Goal: Information Seeking & Learning: Find specific fact

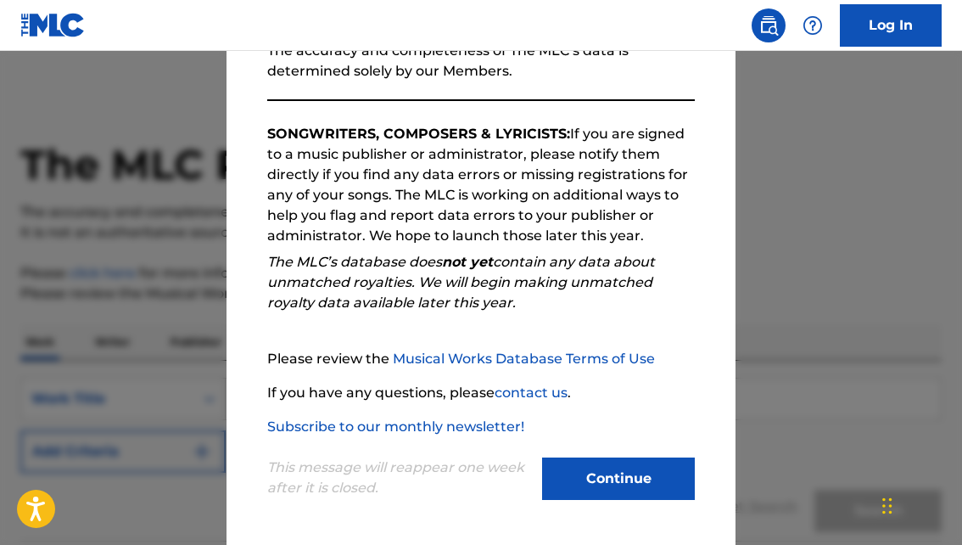
scroll to position [232, 0]
click at [641, 506] on div "Welcome to The MLC's Public Work Search The Public Work Search allows anyone to…" at bounding box center [480, 209] width 509 height 671
click at [623, 477] on button "Continue" at bounding box center [618, 478] width 153 height 42
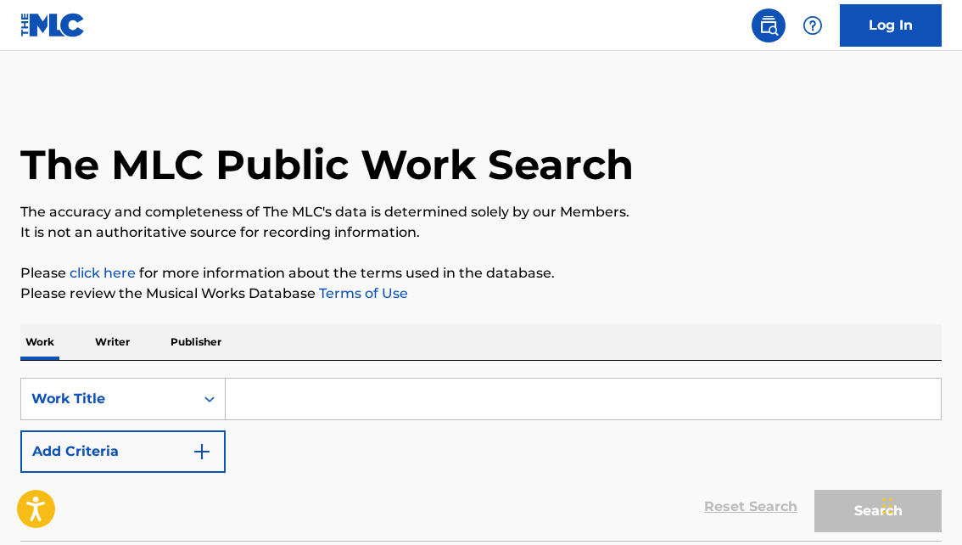
click at [325, 400] on input "Search Form" at bounding box center [583, 398] width 715 height 41
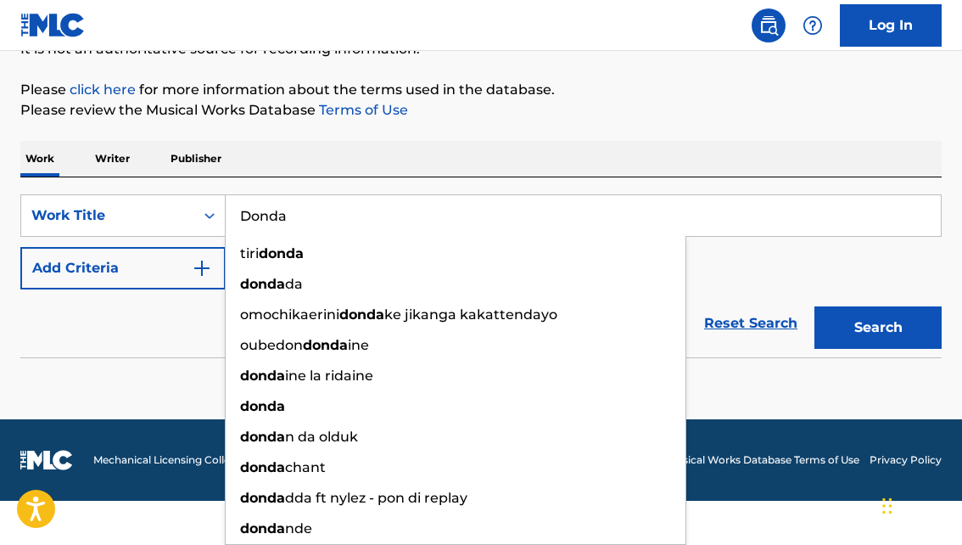
type input "Donda"
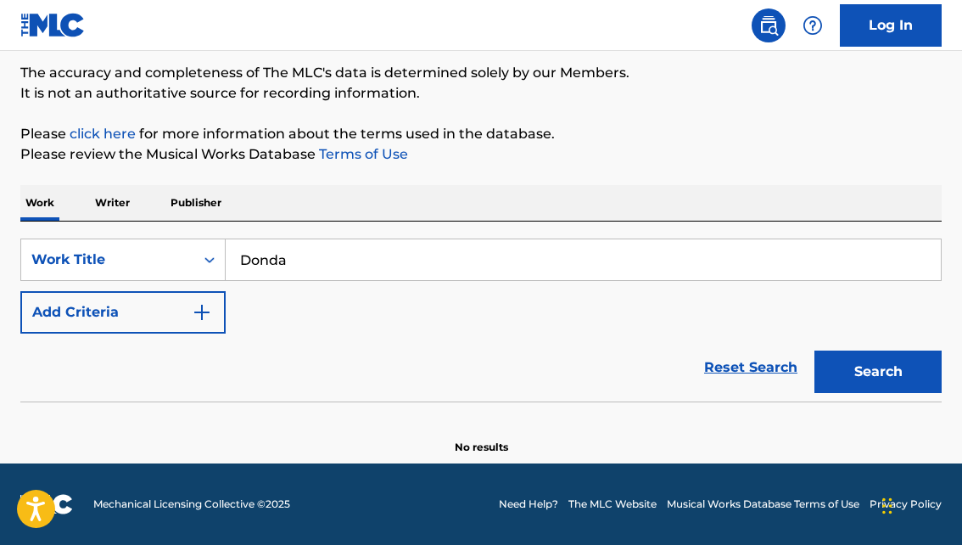
scroll to position [139, 0]
click at [128, 337] on div "Reset Search Search" at bounding box center [480, 367] width 921 height 68
click at [910, 379] on button "Search" at bounding box center [877, 371] width 127 height 42
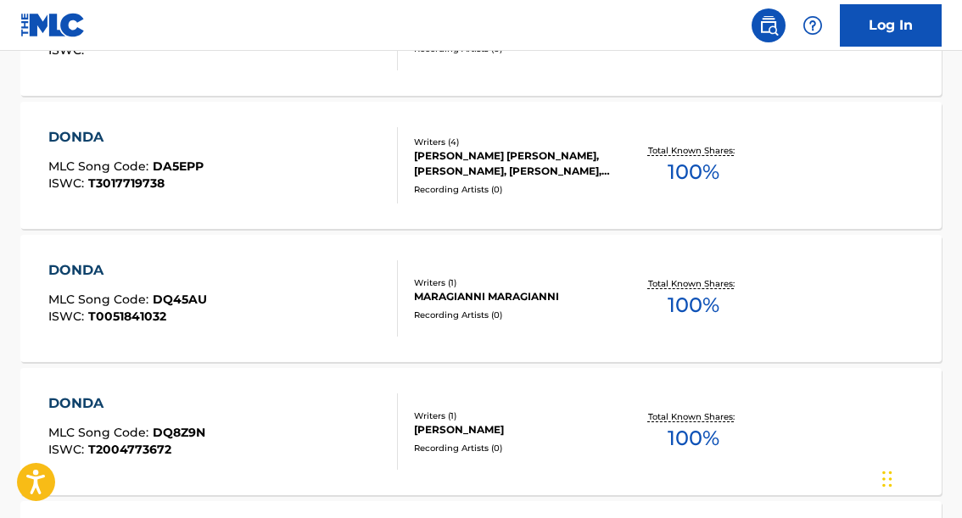
scroll to position [1165, 0]
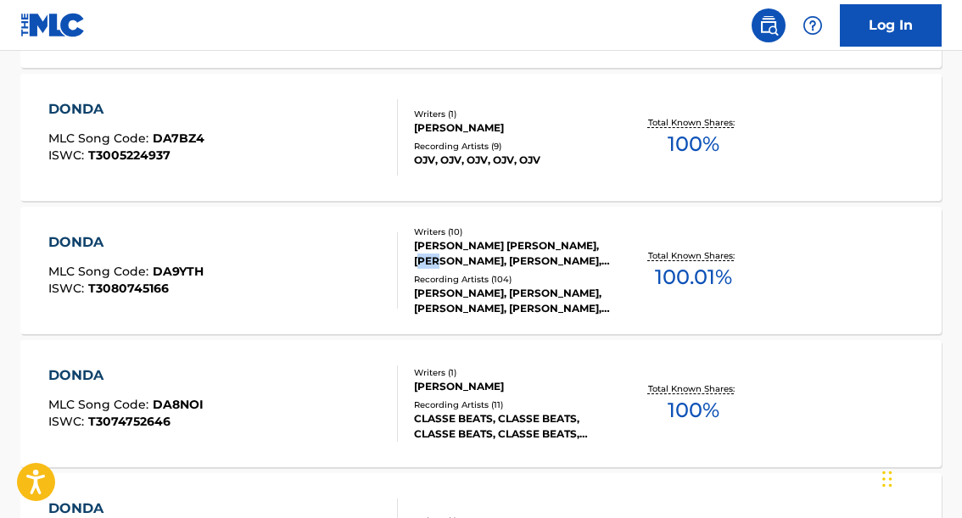
click at [492, 250] on div "[PERSON_NAME] [PERSON_NAME], [PERSON_NAME], [PERSON_NAME], [PERSON_NAME], UNKNO…" at bounding box center [515, 253] width 203 height 31
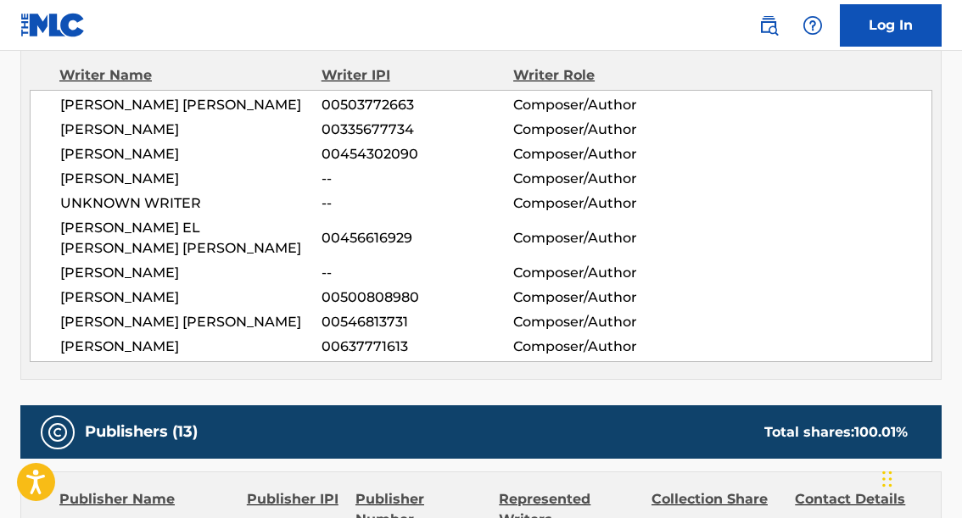
scroll to position [607, 0]
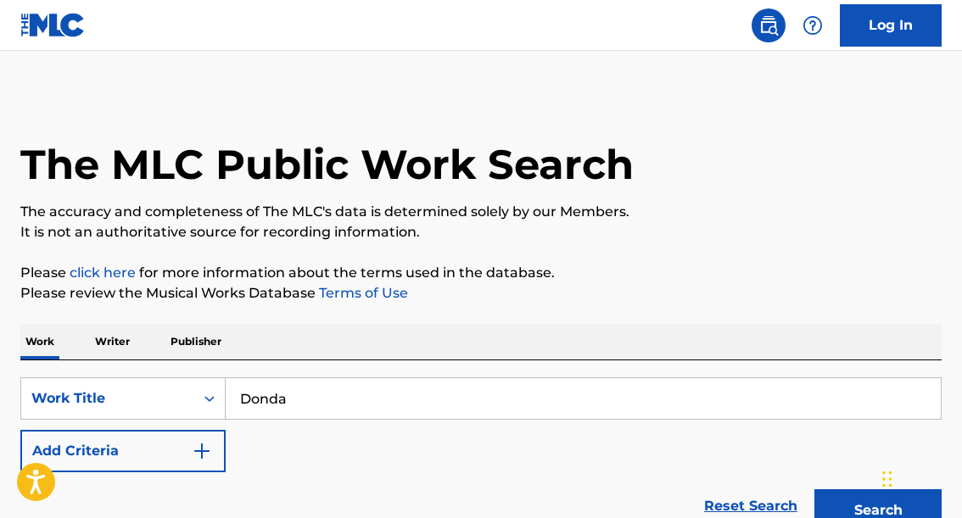
click at [333, 383] on input "Donda" at bounding box center [583, 398] width 715 height 41
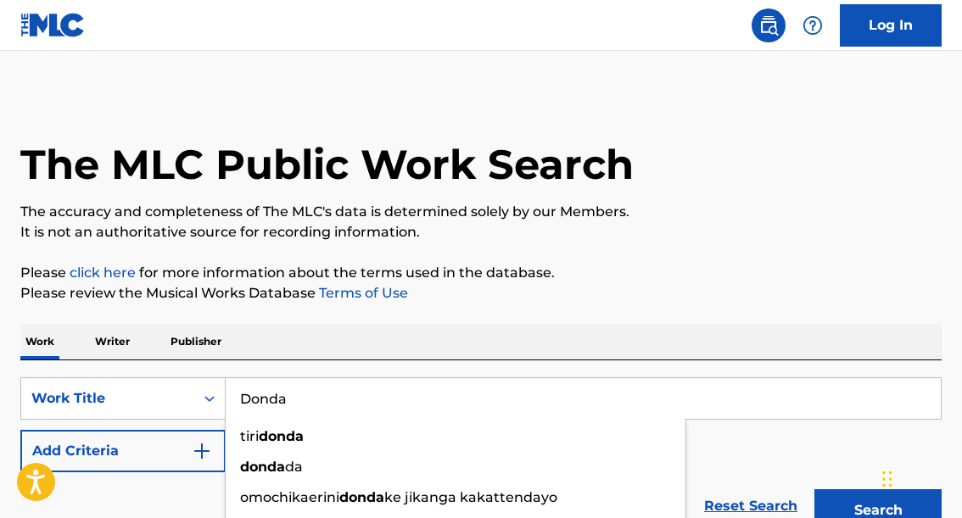
click at [326, 394] on input "Donda" at bounding box center [583, 398] width 715 height 41
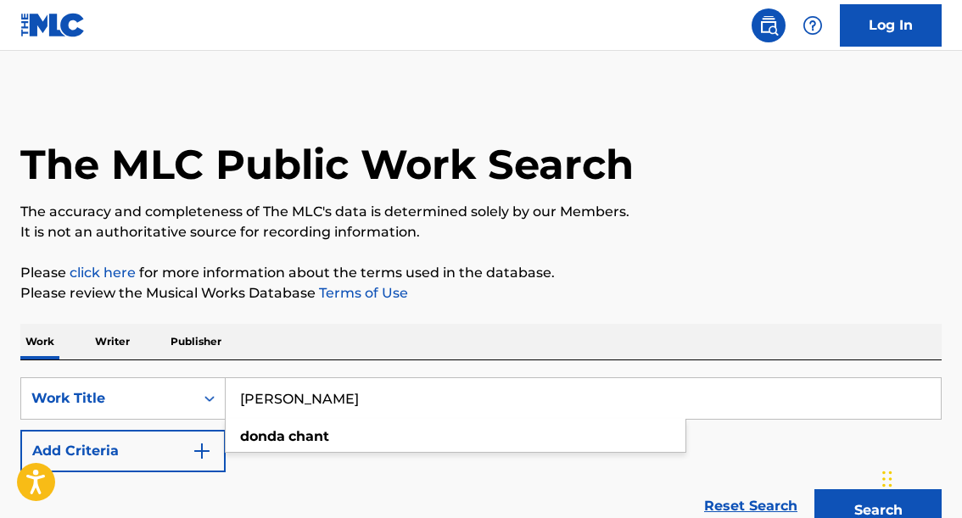
type input "[PERSON_NAME]"
click at [878, 511] on button "Search" at bounding box center [877, 510] width 127 height 42
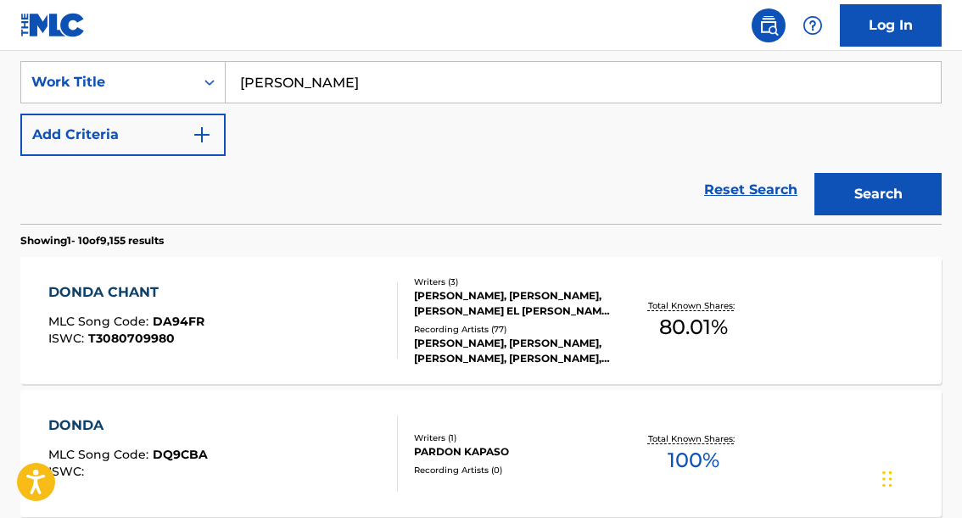
scroll to position [319, 0]
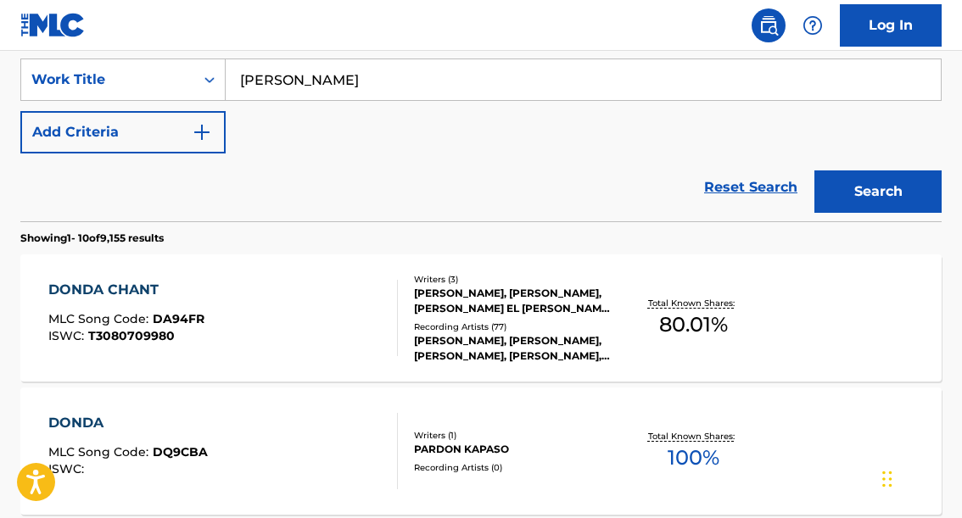
click at [349, 315] on div "DONDA CHANT MLC Song Code : DA94FR ISWC : T3080709980" at bounding box center [223, 318] width 350 height 76
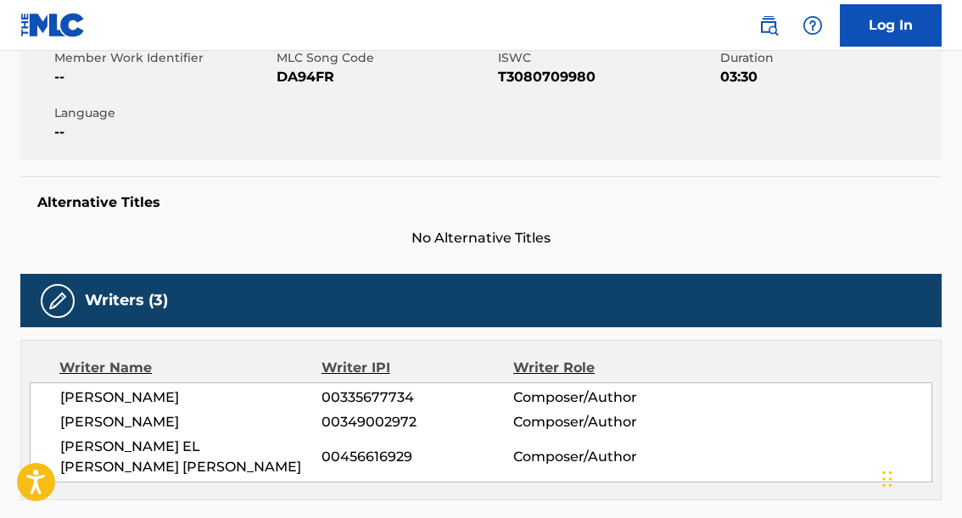
scroll to position [322, 0]
